Goal: Find specific page/section: Find specific page/section

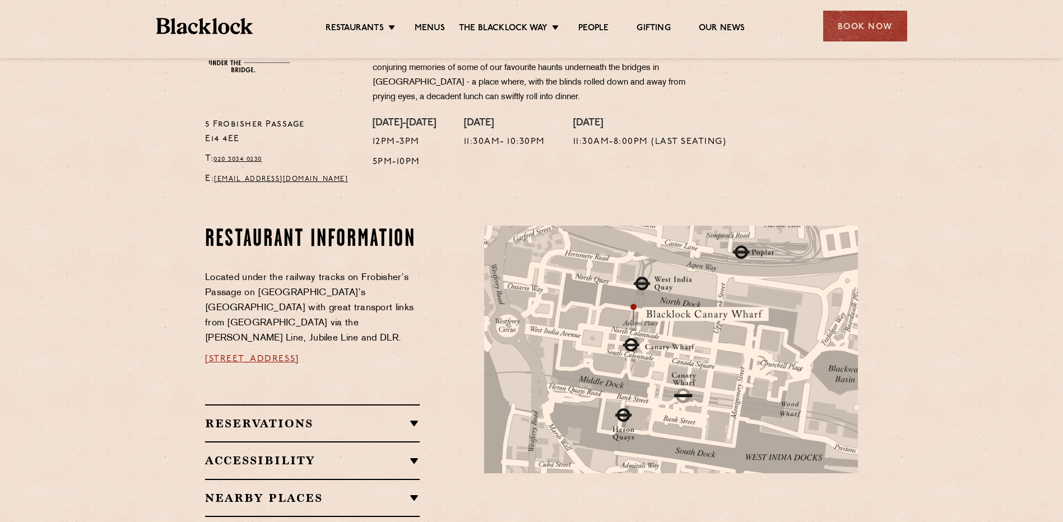
scroll to position [336, 0]
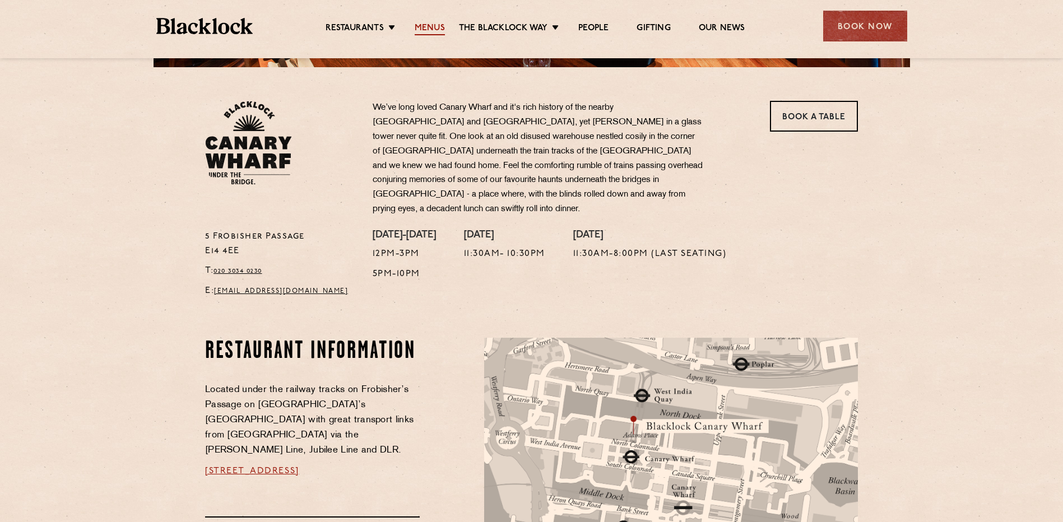
click at [435, 23] on link "Menus" at bounding box center [430, 29] width 30 height 12
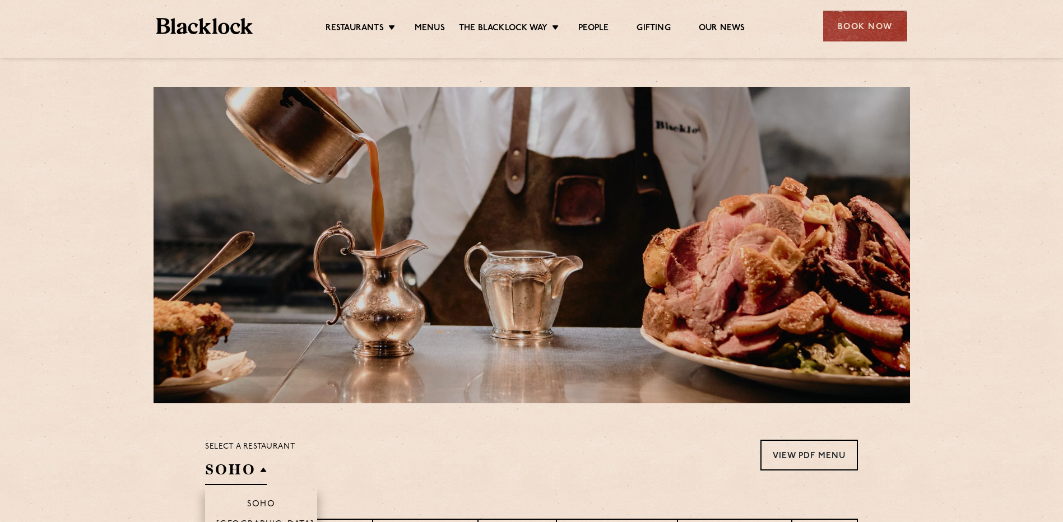
click at [260, 469] on h2 "SOHO" at bounding box center [236, 472] width 62 height 25
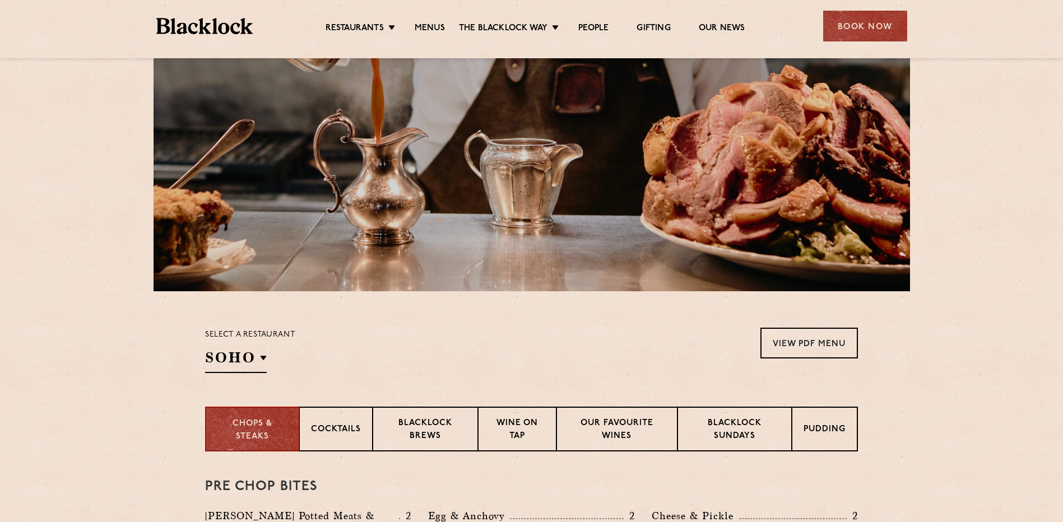
scroll to position [168, 0]
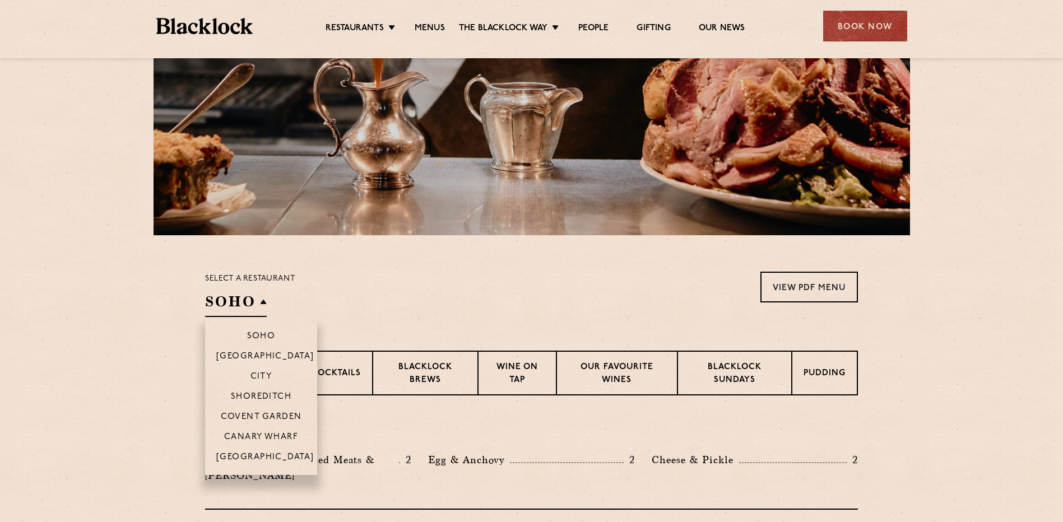
click at [266, 306] on h2 "SOHO" at bounding box center [236, 304] width 62 height 25
click at [254, 435] on p "Canary Wharf" at bounding box center [261, 437] width 74 height 11
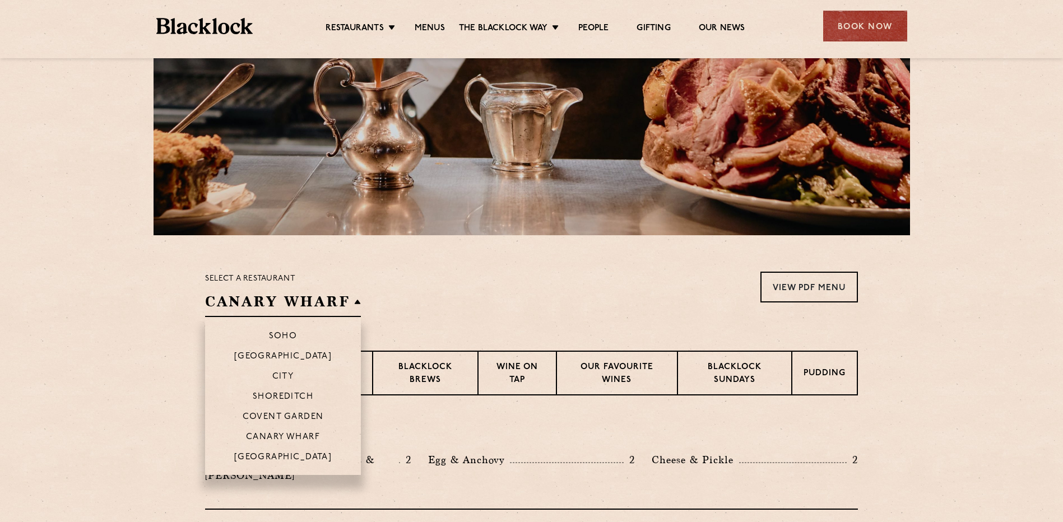
click at [244, 432] on li "Canary Wharf" at bounding box center [283, 436] width 156 height 20
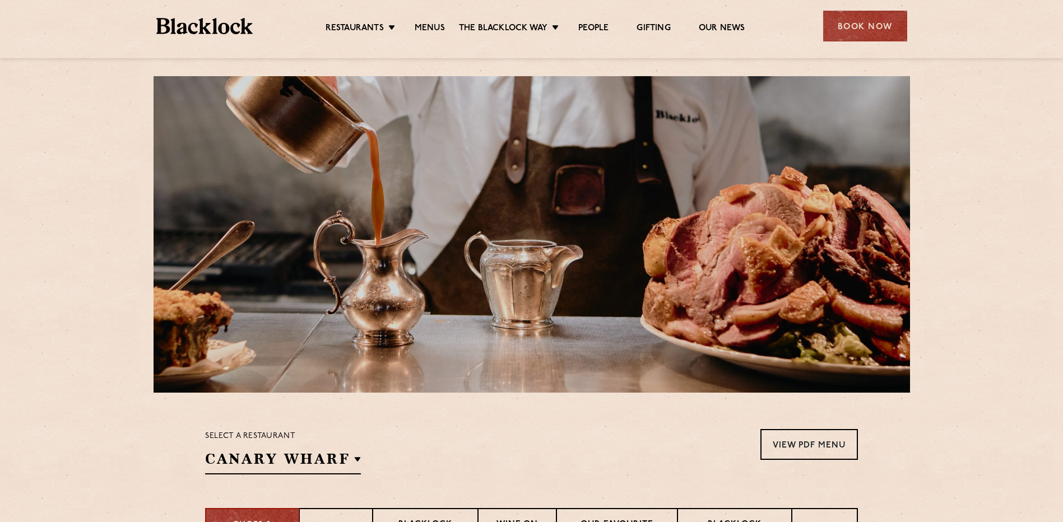
scroll to position [0, 0]
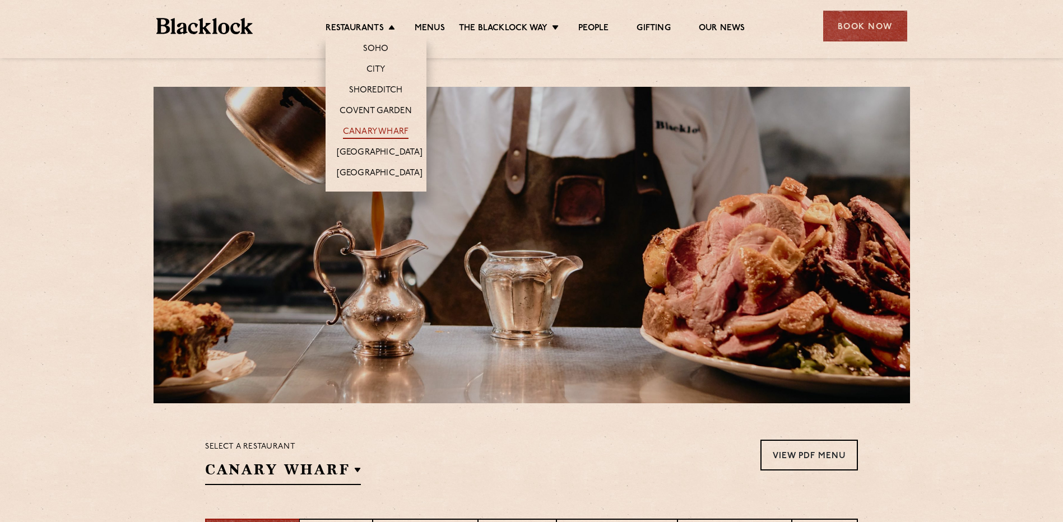
click at [377, 127] on link "Canary Wharf" at bounding box center [376, 133] width 66 height 12
